Goal: Check status: Check status

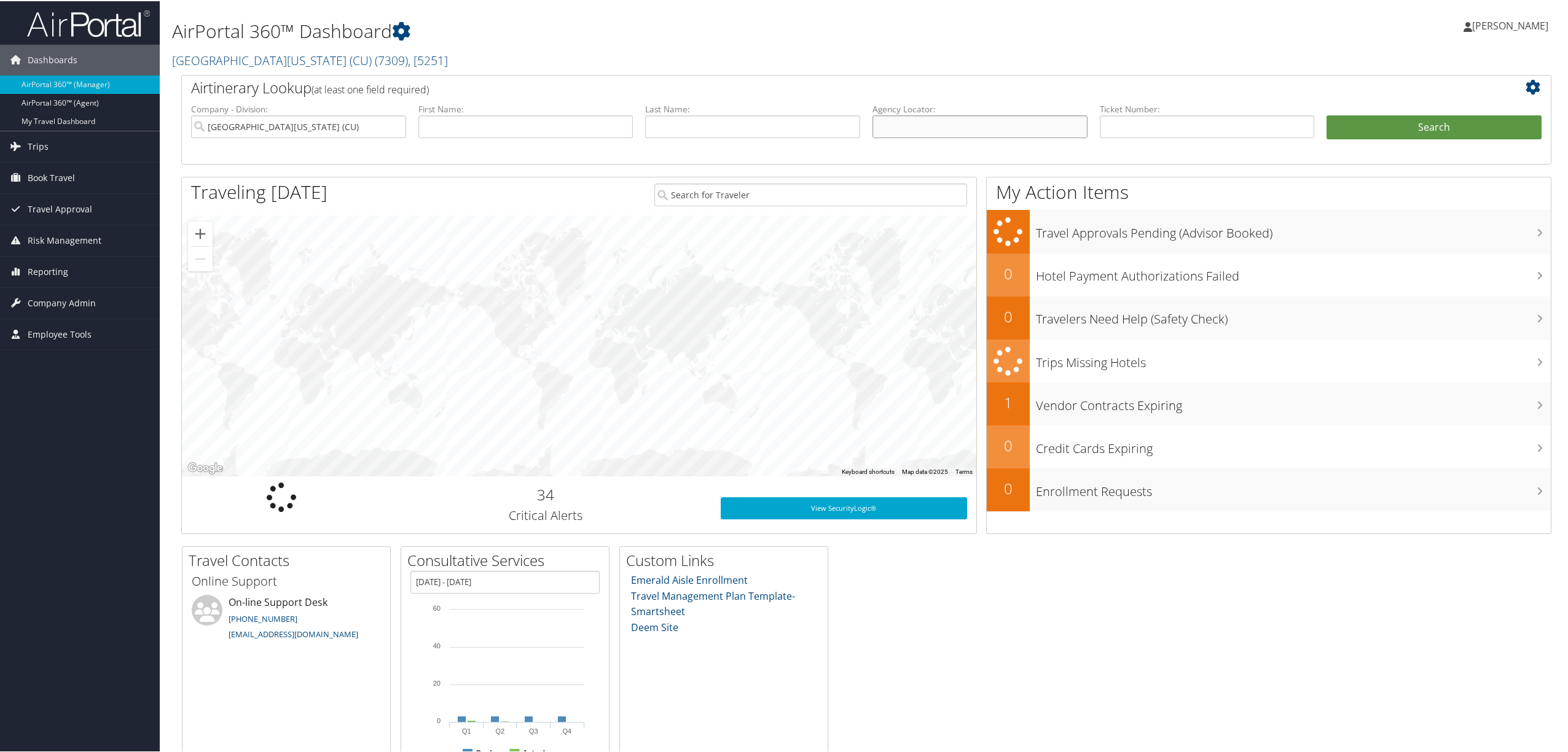
click at [922, 128] on input "text" at bounding box center [980, 125] width 215 height 23
paste input "D98HW5"
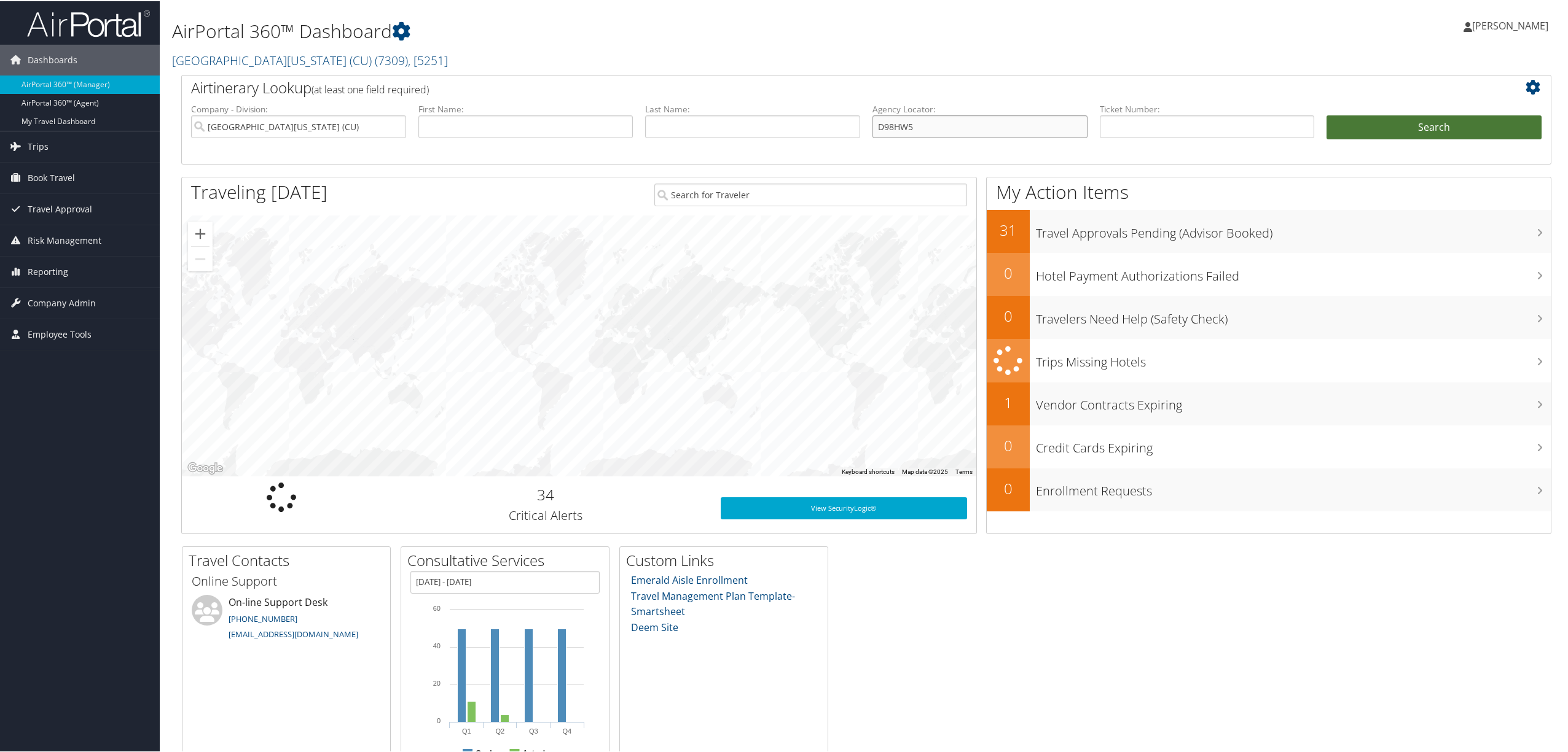
type input "D98HW5"
click at [1371, 121] on button "Search" at bounding box center [1433, 125] width 215 height 24
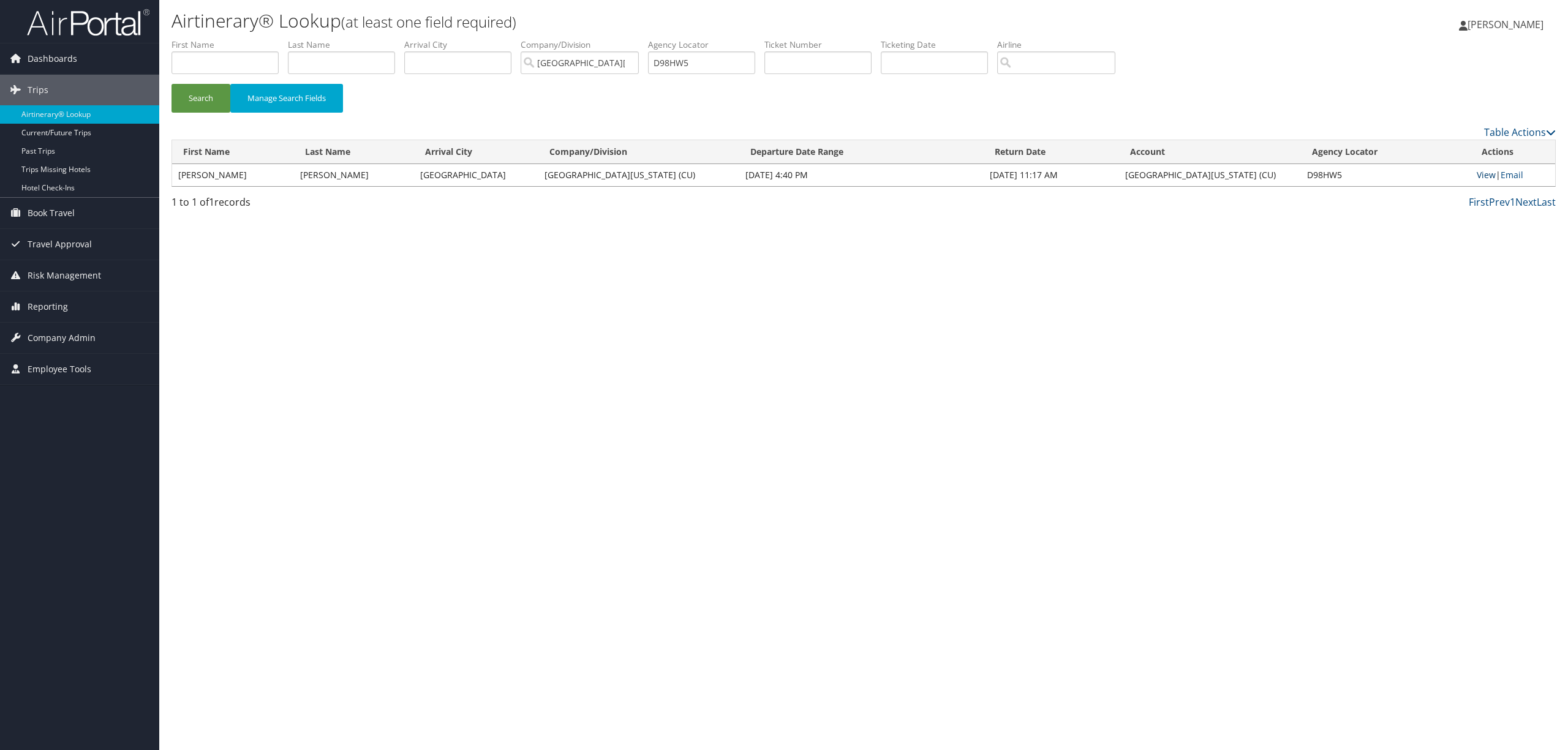
click at [1490, 174] on link "View" at bounding box center [1486, 175] width 19 height 12
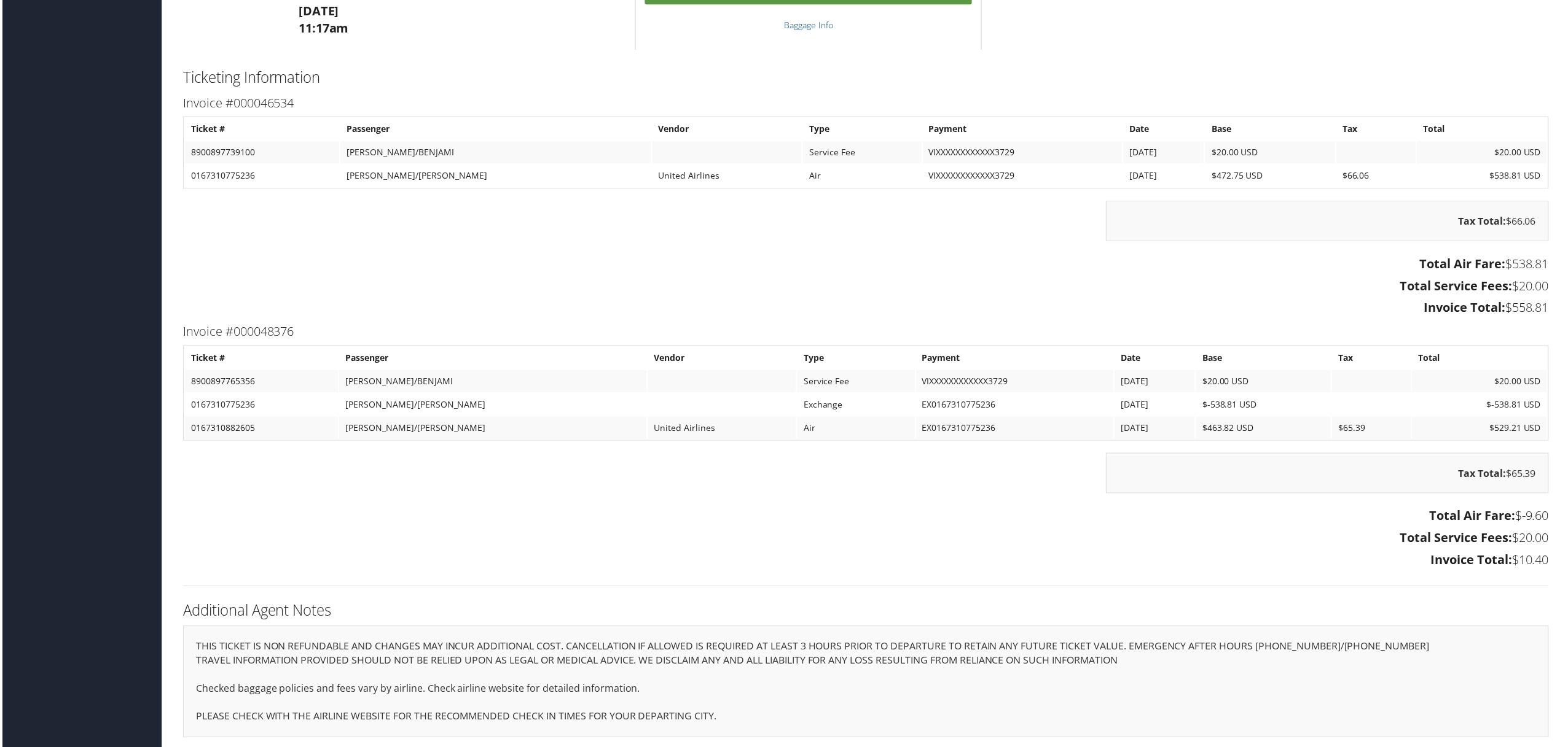
scroll to position [1050, 0]
drag, startPoint x: 161, startPoint y: 510, endPoint x: 184, endPoint y: 507, distance: 23.2
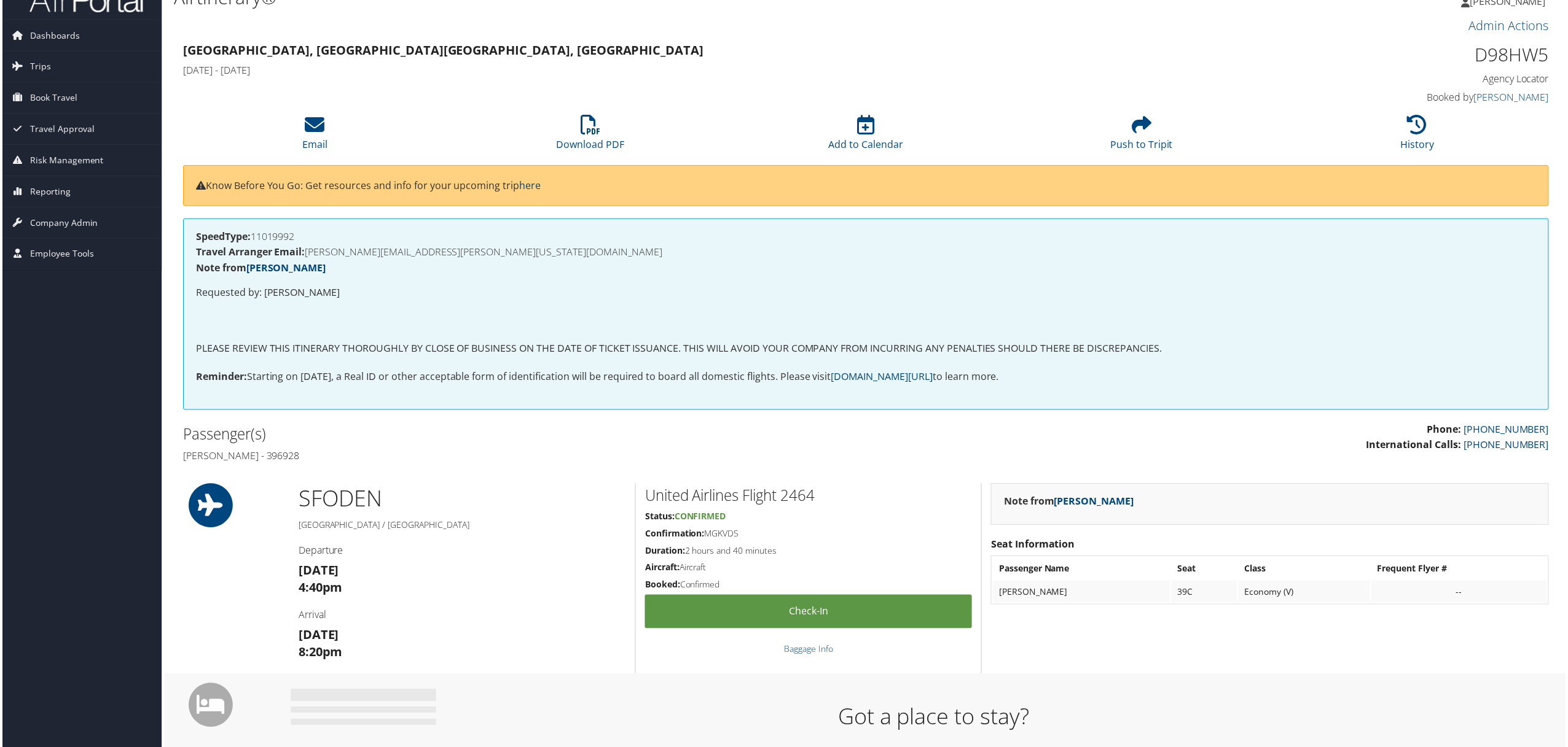
scroll to position [0, 0]
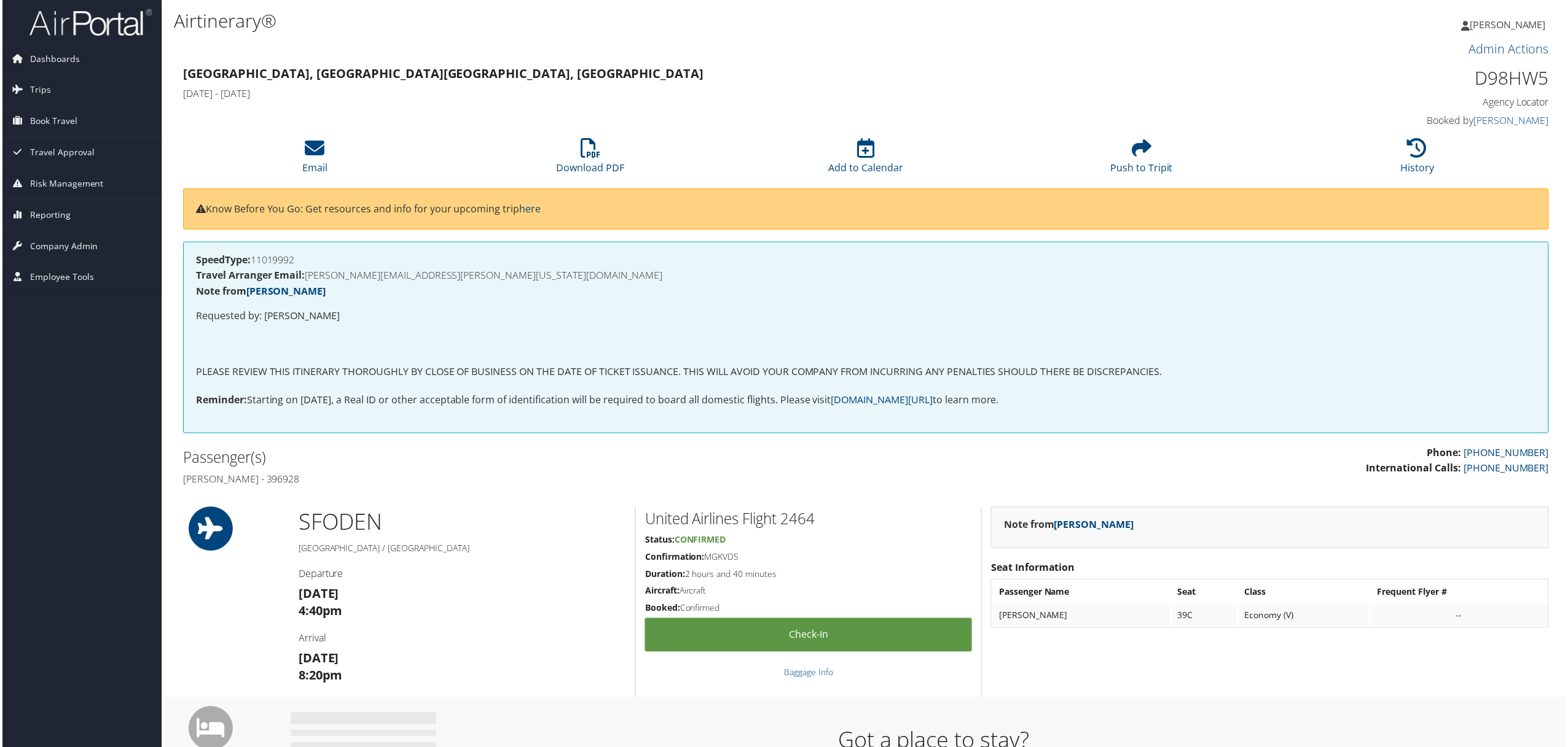
click at [177, 613] on div "SFO DEN San Francisco / Denver Departure Thu 16 Oct 4:40pm Arrival Thu 16 Oct 8…" at bounding box center [866, 603] width 1389 height 191
